Goal: Task Accomplishment & Management: Manage account settings

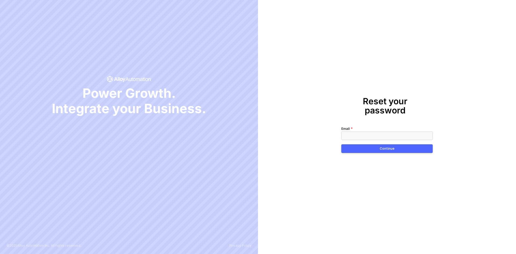
click at [387, 131] on input "Email" at bounding box center [386, 135] width 91 height 9
type input "brandon.m.looker@gmail.com"
click at [388, 147] on div "Continue" at bounding box center [387, 149] width 15 height 4
click at [341, 144] on button "Continue" at bounding box center [386, 148] width 91 height 9
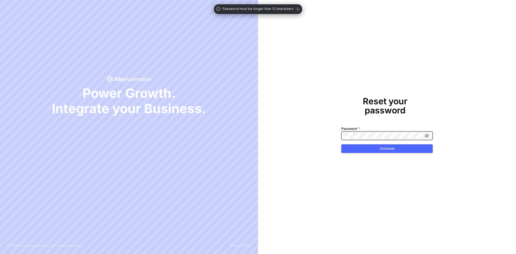
click at [341, 144] on button "Continue" at bounding box center [386, 148] width 91 height 9
